Goal: Find specific page/section

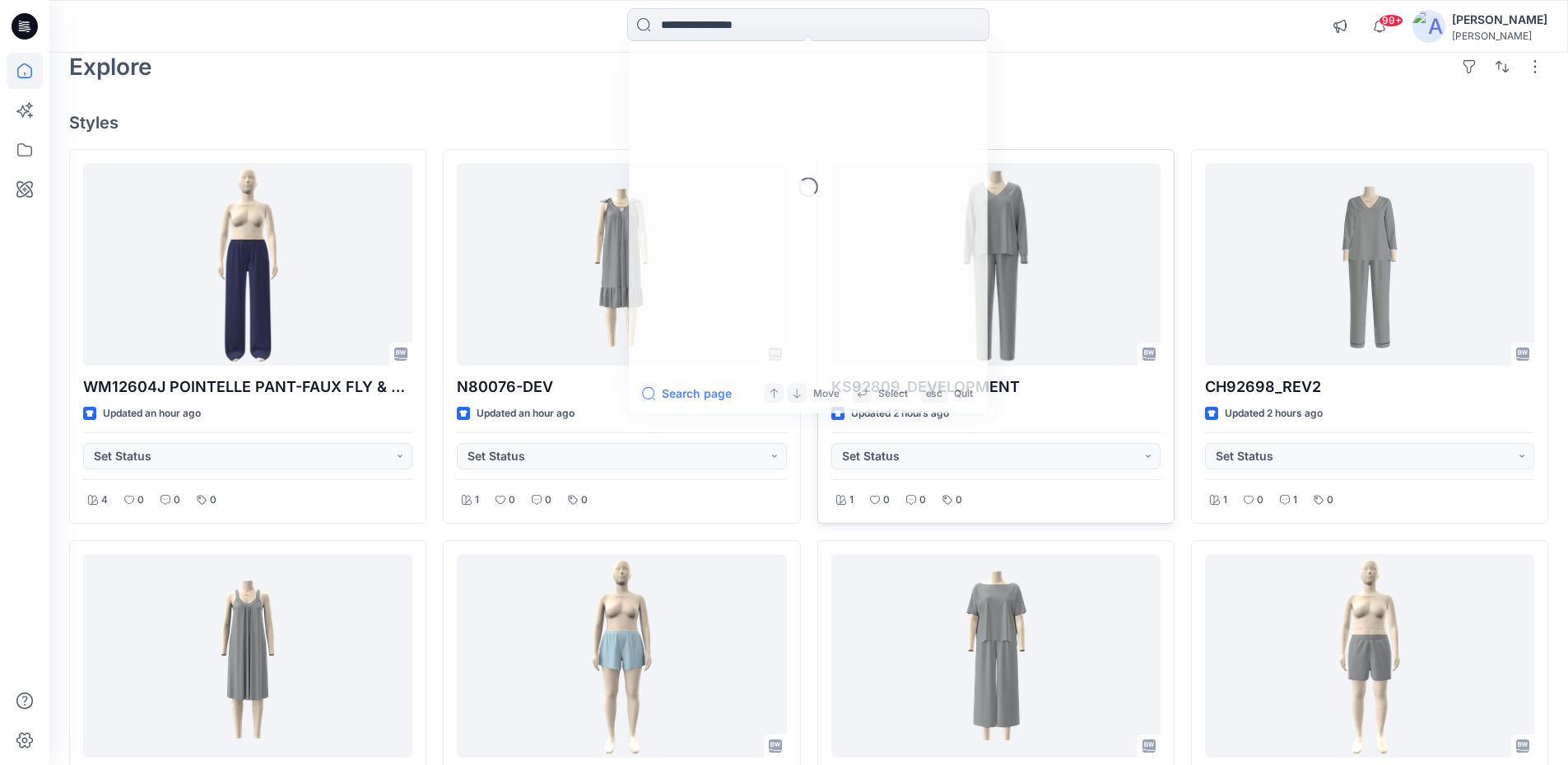
scroll to position [83, 0]
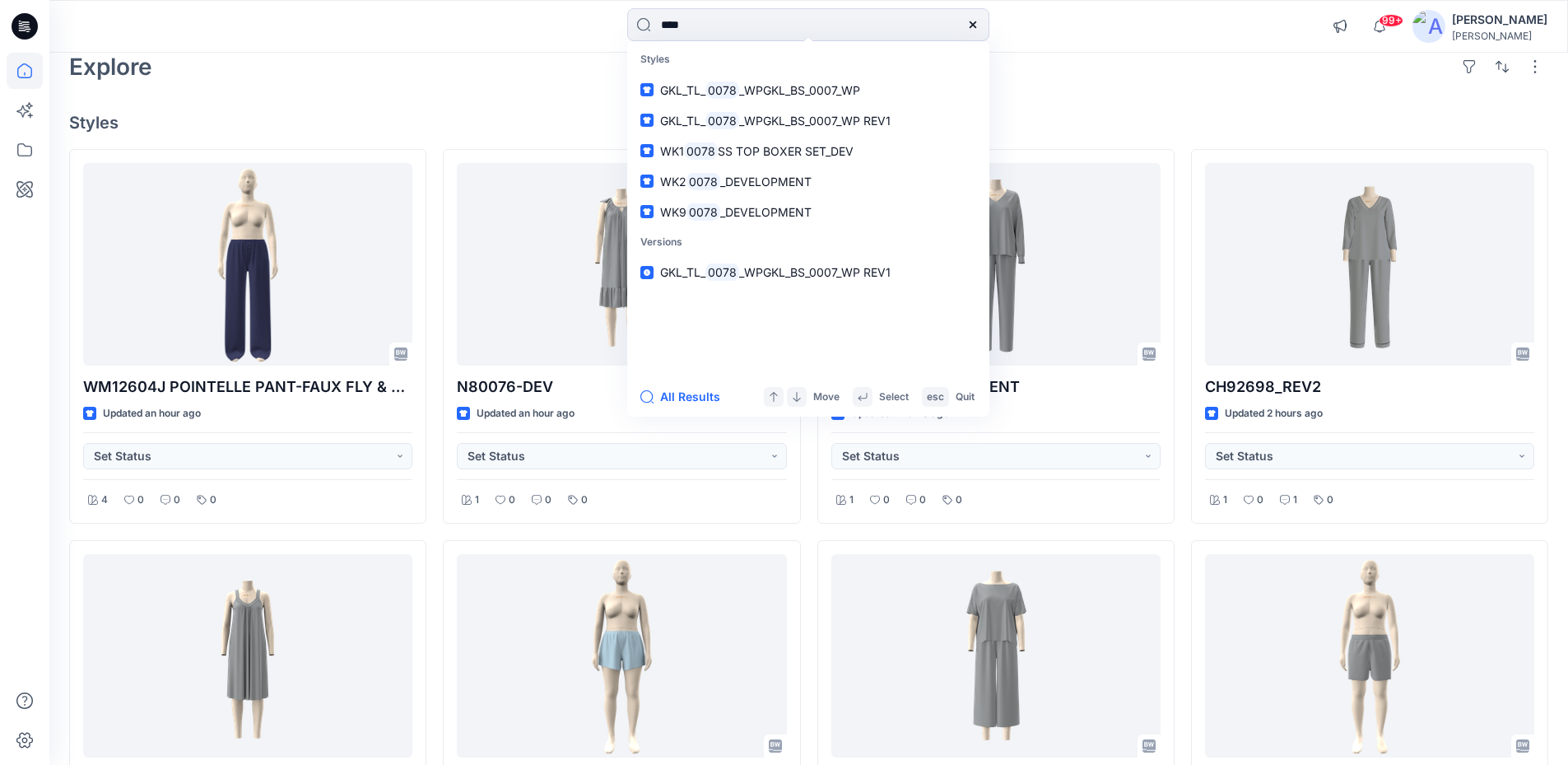
type input "****"
click at [400, 76] on div "Explore" at bounding box center [809, 67] width 1479 height 40
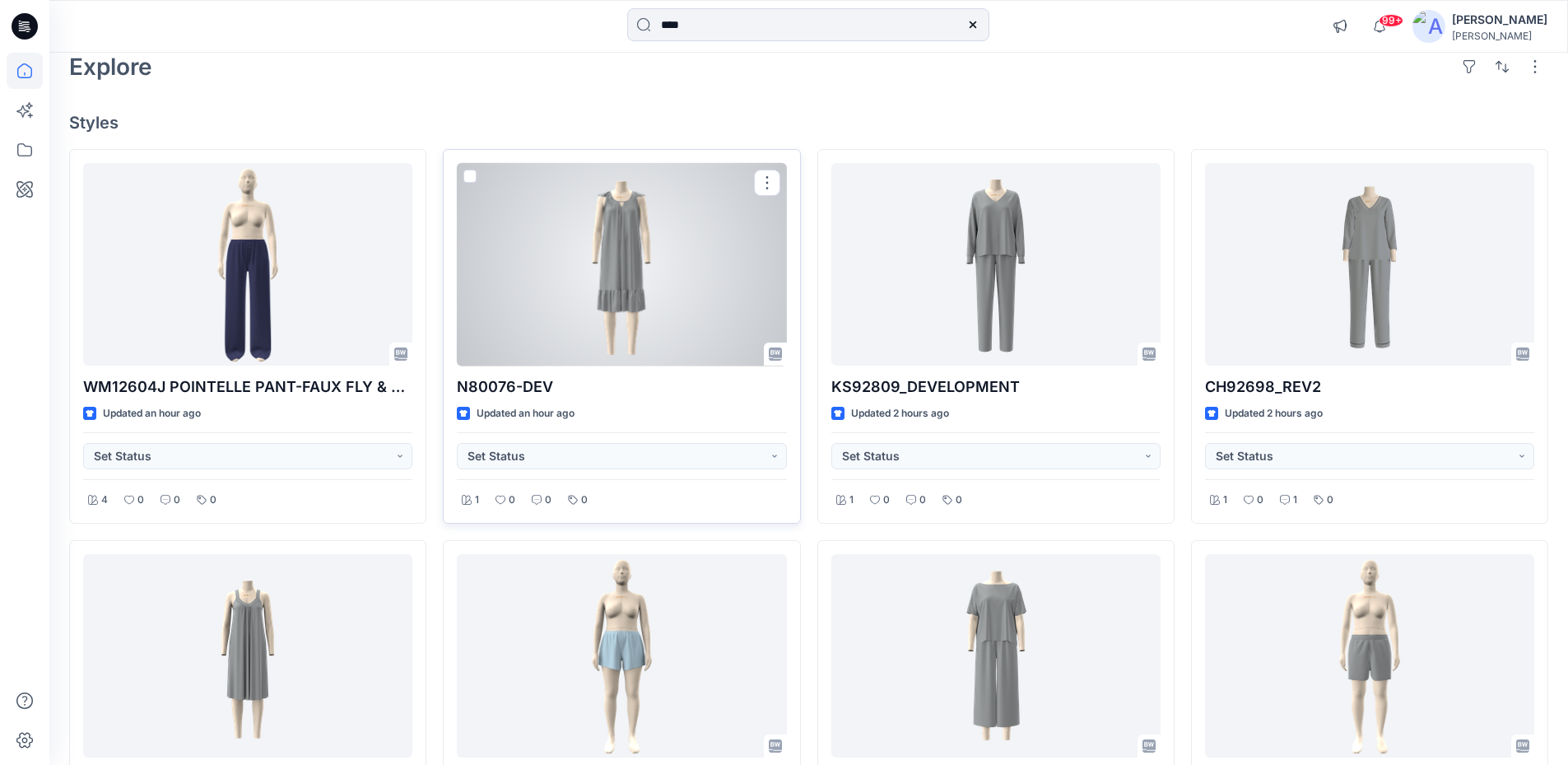
click at [547, 236] on div at bounding box center [621, 265] width 329 height 204
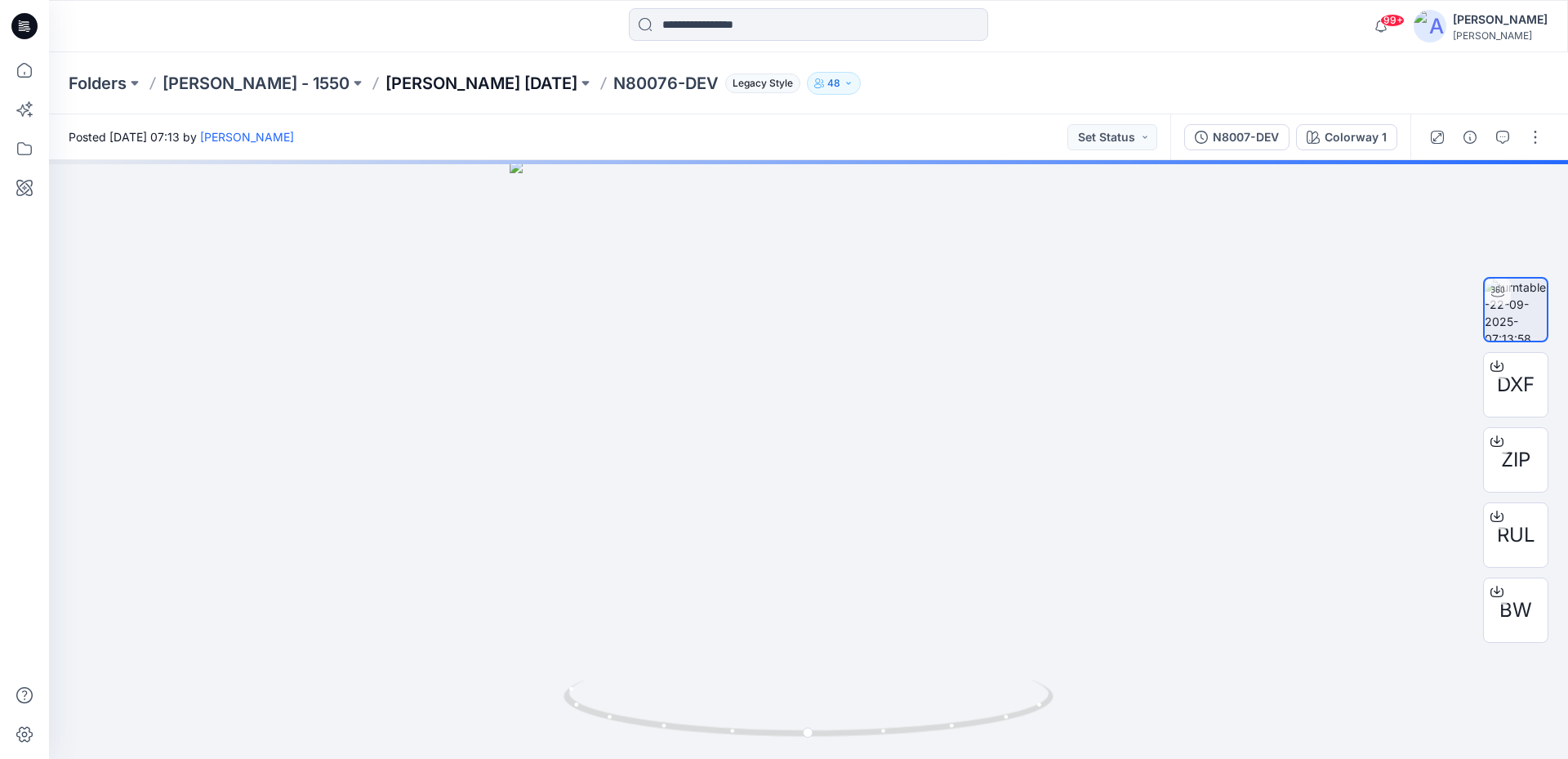
click at [435, 91] on p "[PERSON_NAME] [DATE]" at bounding box center [481, 83] width 192 height 23
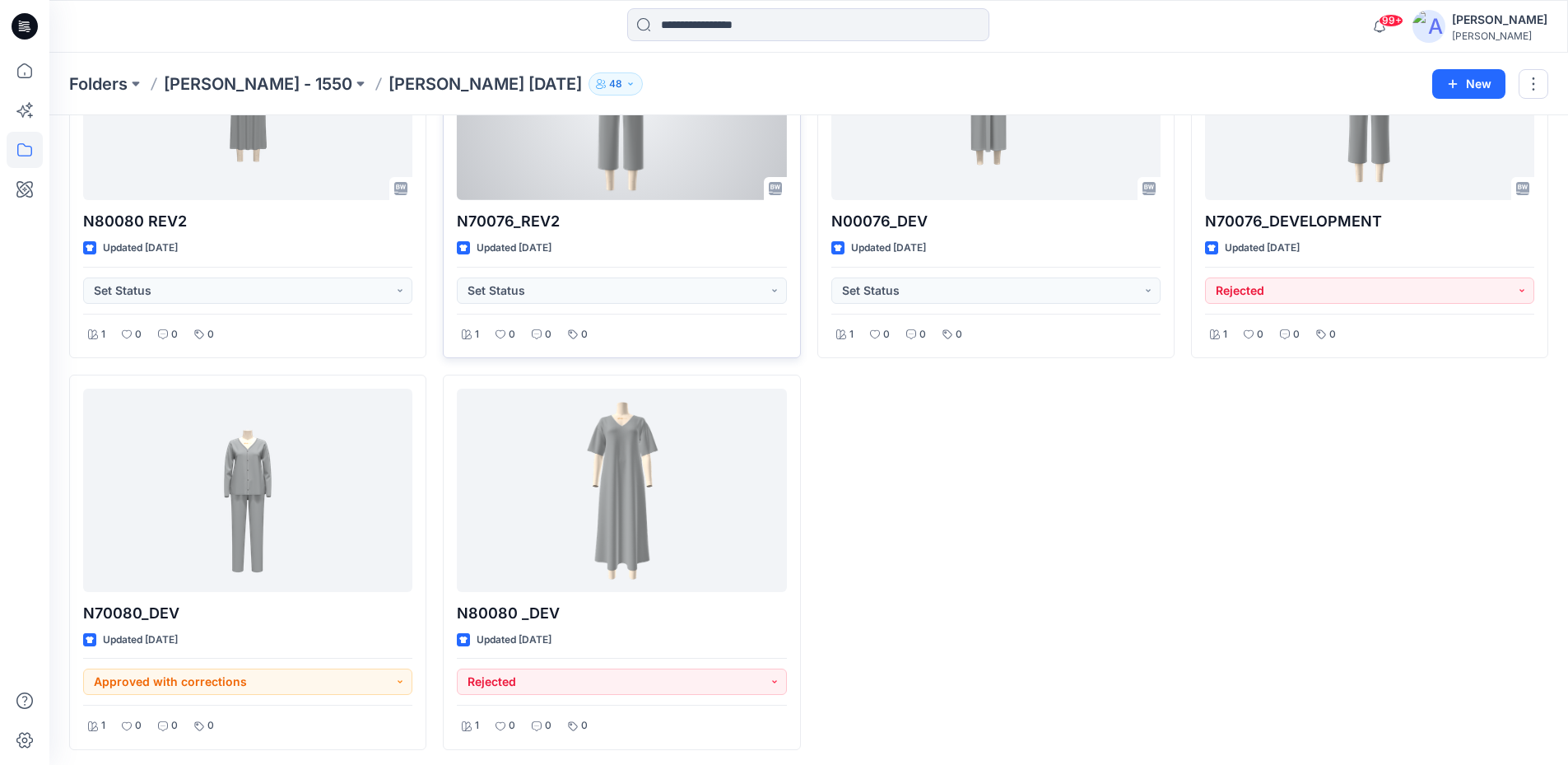
scroll to position [990, 0]
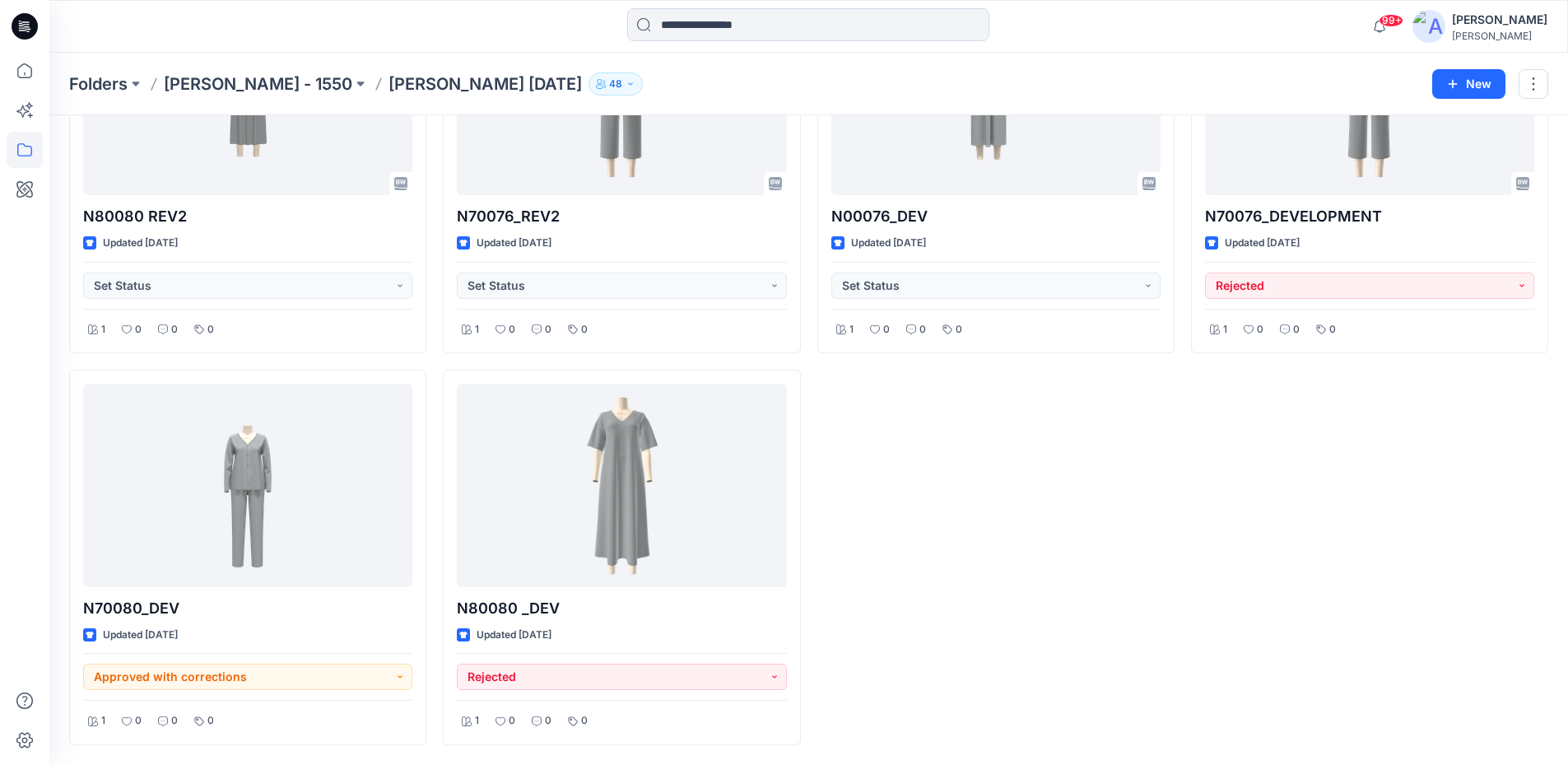
click at [15, 27] on icon at bounding box center [25, 27] width 27 height 27
